Goal: Task Accomplishment & Management: Complete application form

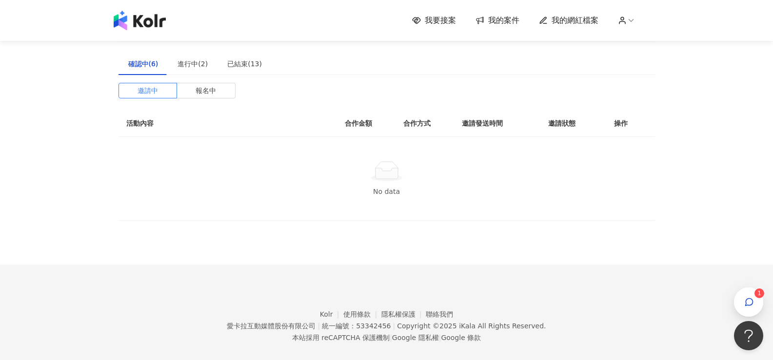
click at [151, 26] on img at bounding box center [140, 21] width 52 height 20
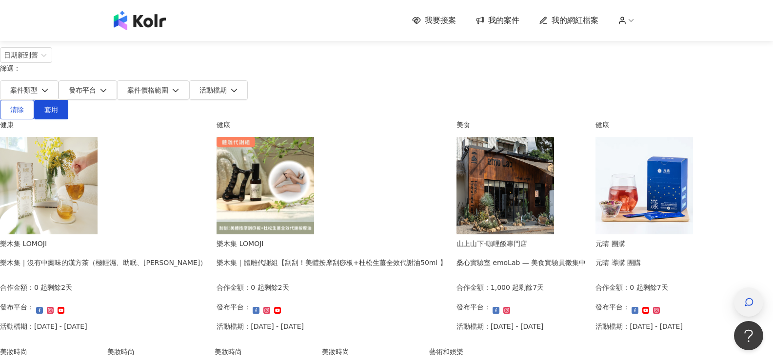
click at [576, 303] on div "button" at bounding box center [748, 302] width 29 height 29
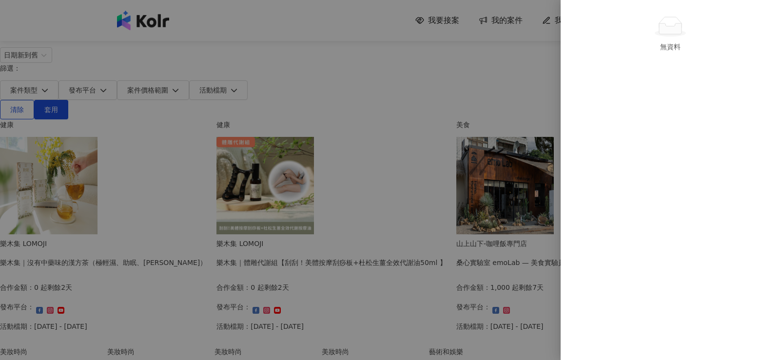
click at [39, 165] on div at bounding box center [390, 180] width 780 height 360
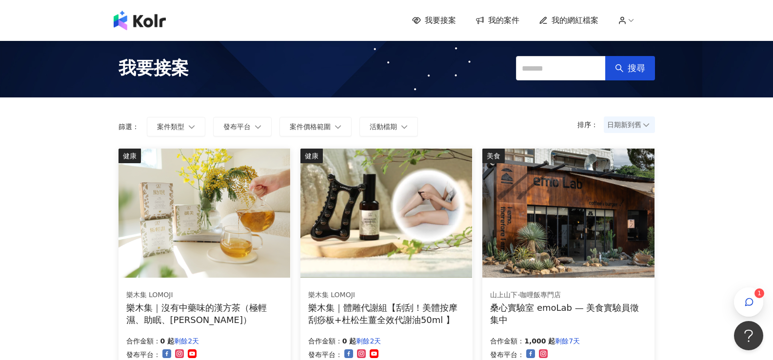
click at [619, 121] on span "日期新到舊" at bounding box center [629, 125] width 44 height 15
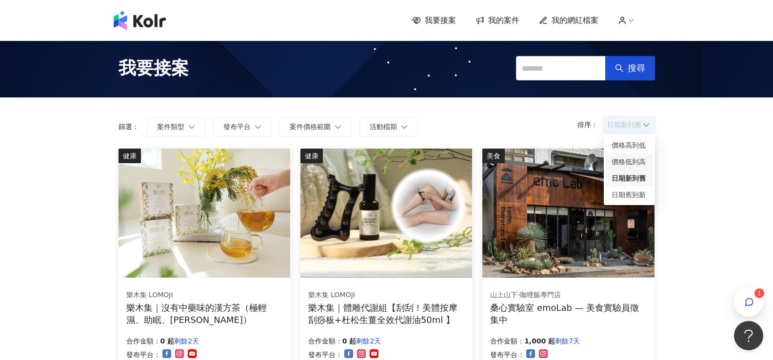
click at [635, 161] on div "價格低到高" at bounding box center [630, 162] width 36 height 11
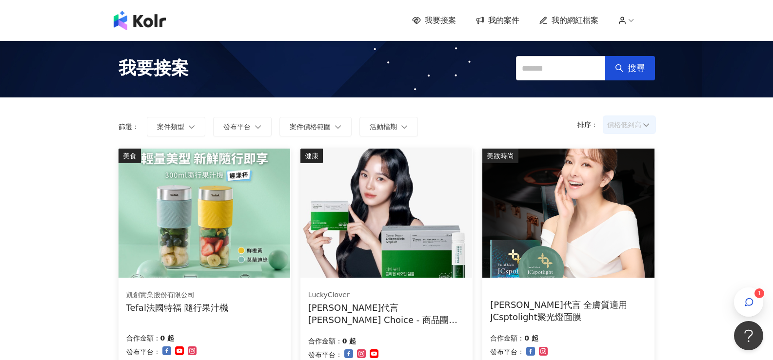
click at [642, 130] on span "價格低到高" at bounding box center [629, 125] width 44 height 15
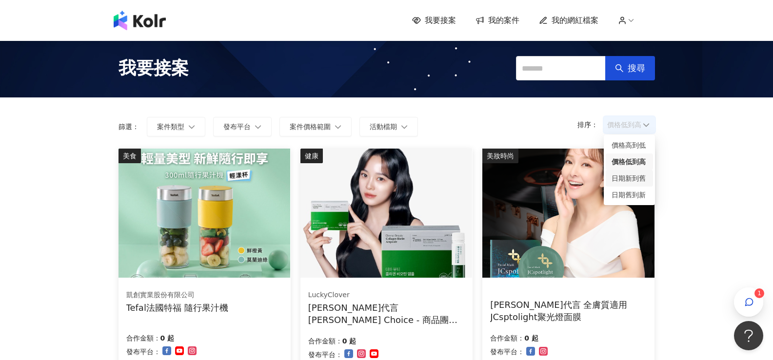
click at [639, 178] on div "日期新到舊" at bounding box center [630, 178] width 36 height 11
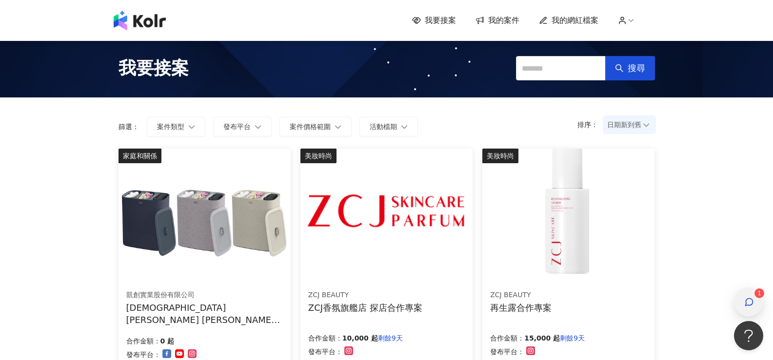
click at [741, 299] on div "button" at bounding box center [748, 302] width 29 height 29
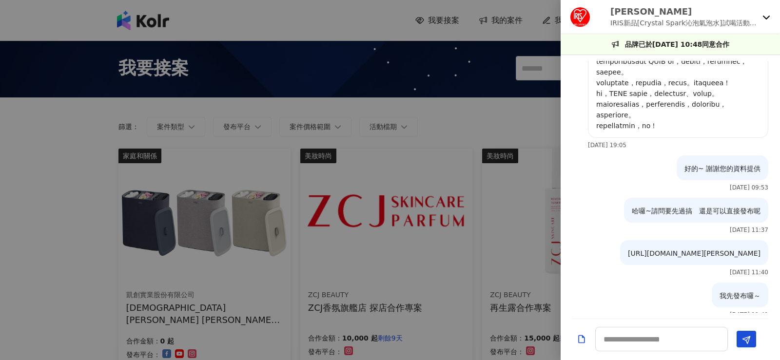
scroll to position [466, 0]
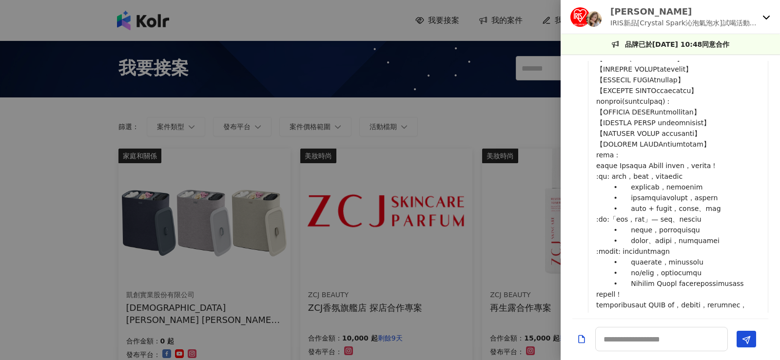
click at [771, 19] on div "[PERSON_NAME] IRIS新品[Crystal Spark沁泡氣泡水]試喝活動第三彈" at bounding box center [670, 17] width 219 height 34
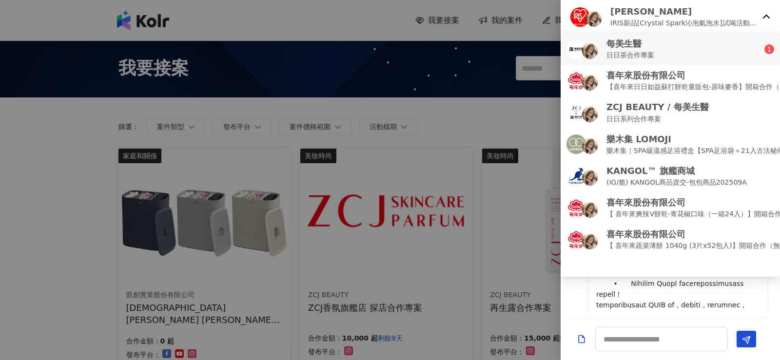
click at [737, 52] on div "每美生醫 日日茶合作專案" at bounding box center [666, 49] width 198 height 23
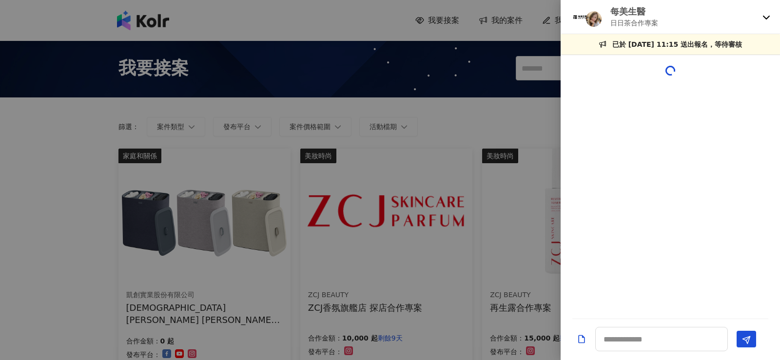
scroll to position [38, 0]
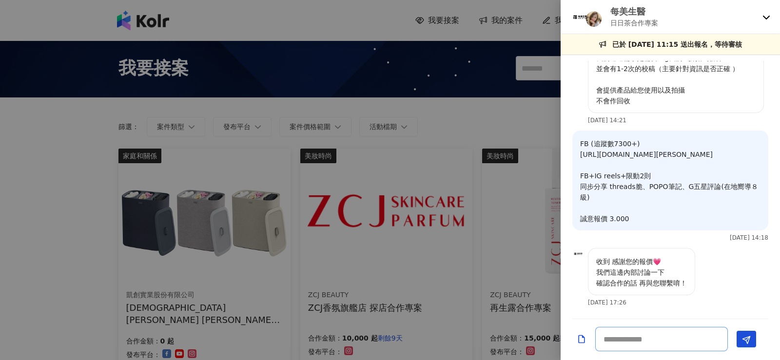
click at [647, 339] on textarea at bounding box center [661, 339] width 133 height 24
type textarea "******"
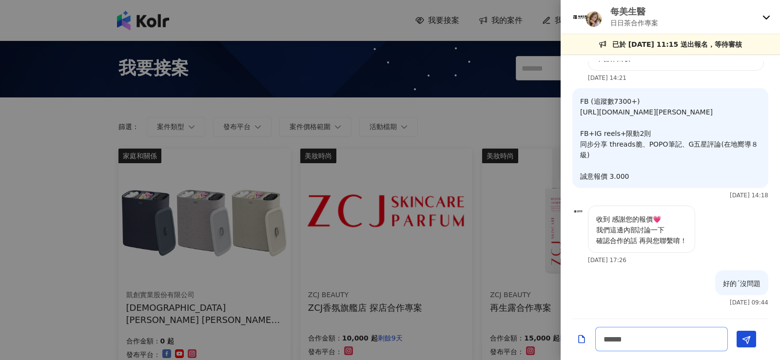
type textarea "****"
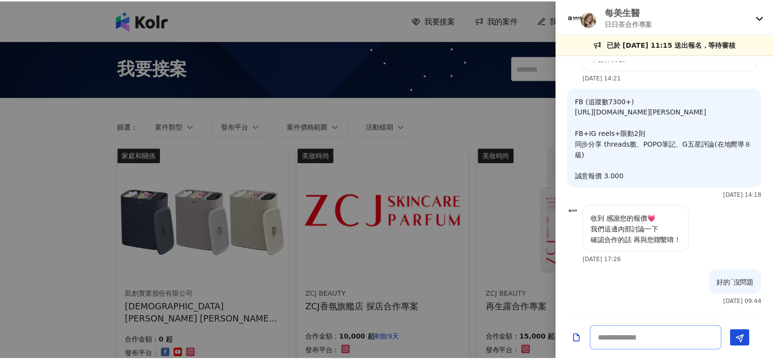
scroll to position [123, 0]
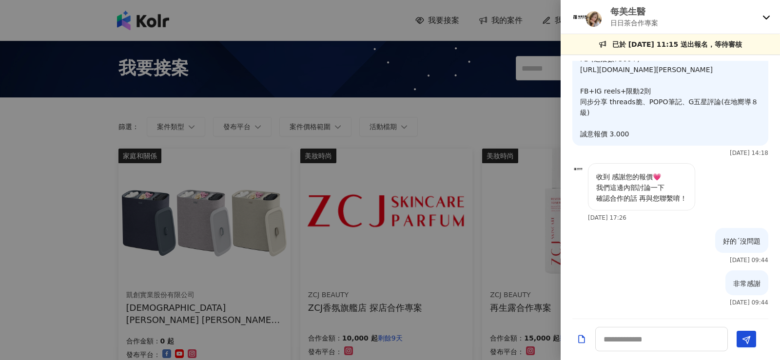
click at [56, 209] on div at bounding box center [390, 180] width 780 height 360
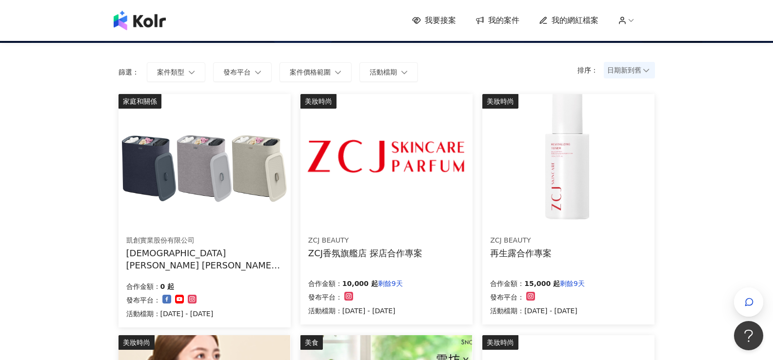
scroll to position [49, 0]
